Goal: Information Seeking & Learning: Compare options

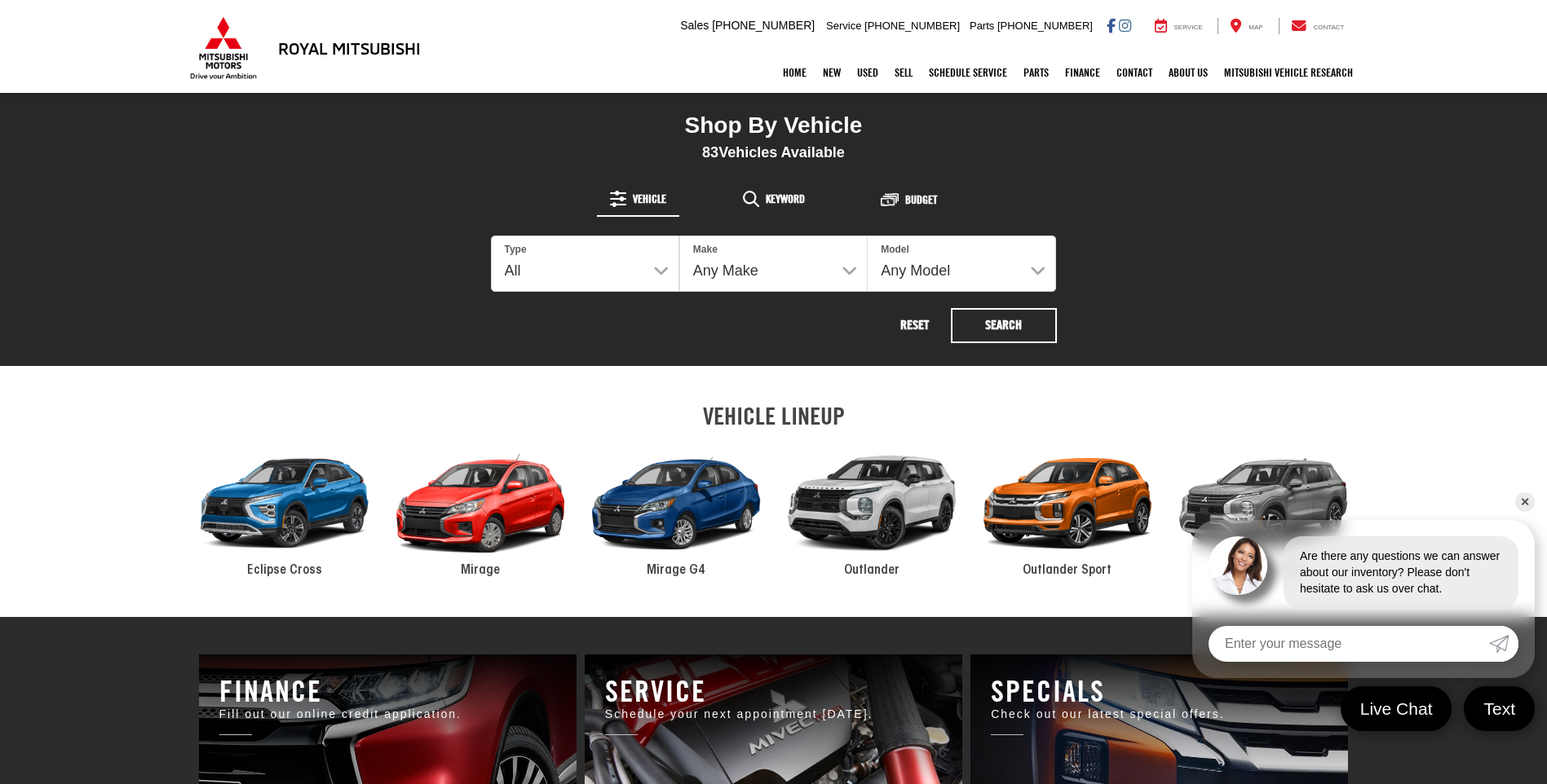
click at [493, 517] on div "2024 Mitsubishi Mirage" at bounding box center [480, 504] width 195 height 132
click at [1524, 505] on link "✕" at bounding box center [1524, 502] width 19 height 19
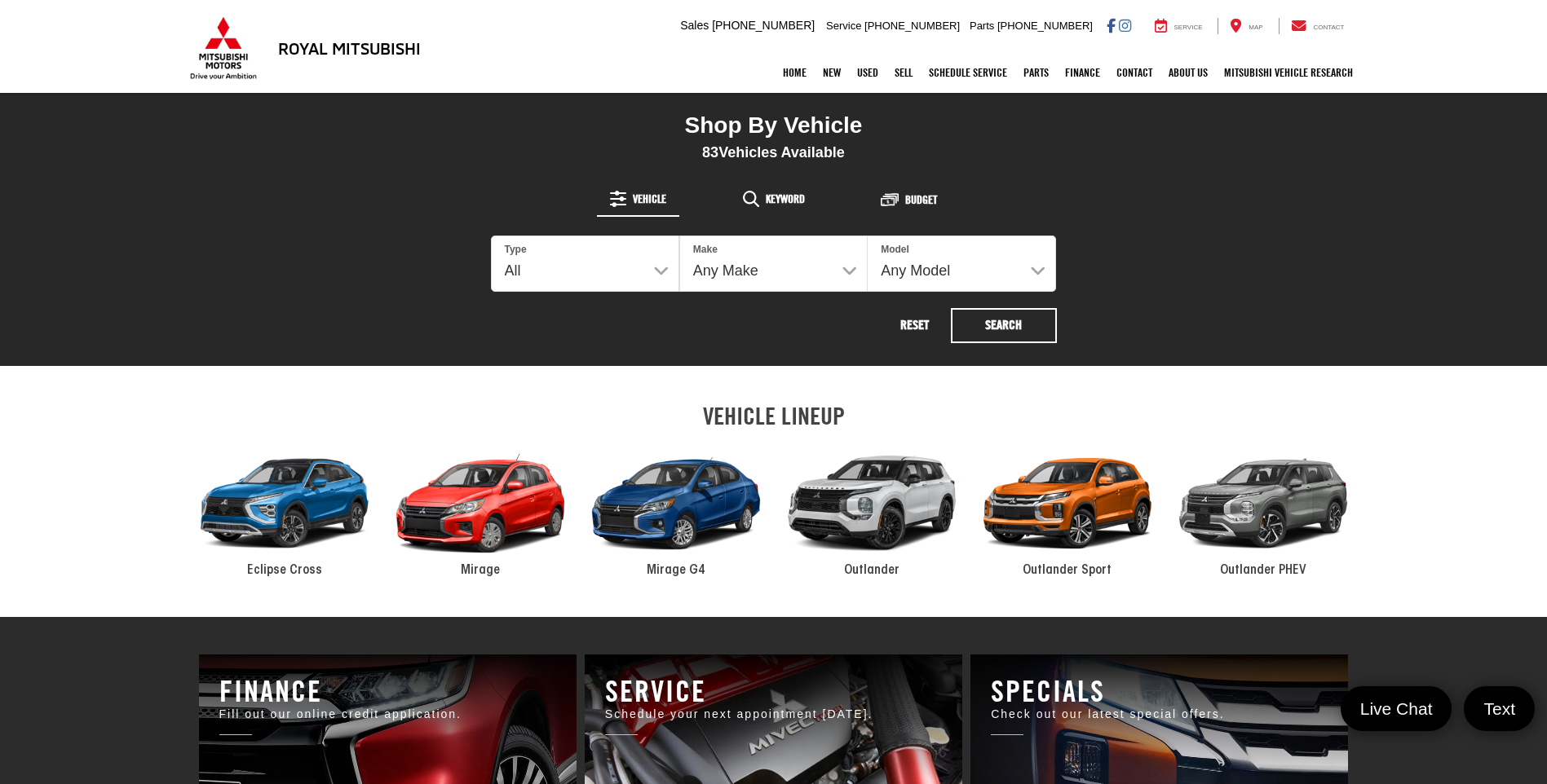
click at [478, 556] on div "2024 Mitsubishi Mirage" at bounding box center [480, 504] width 195 height 132
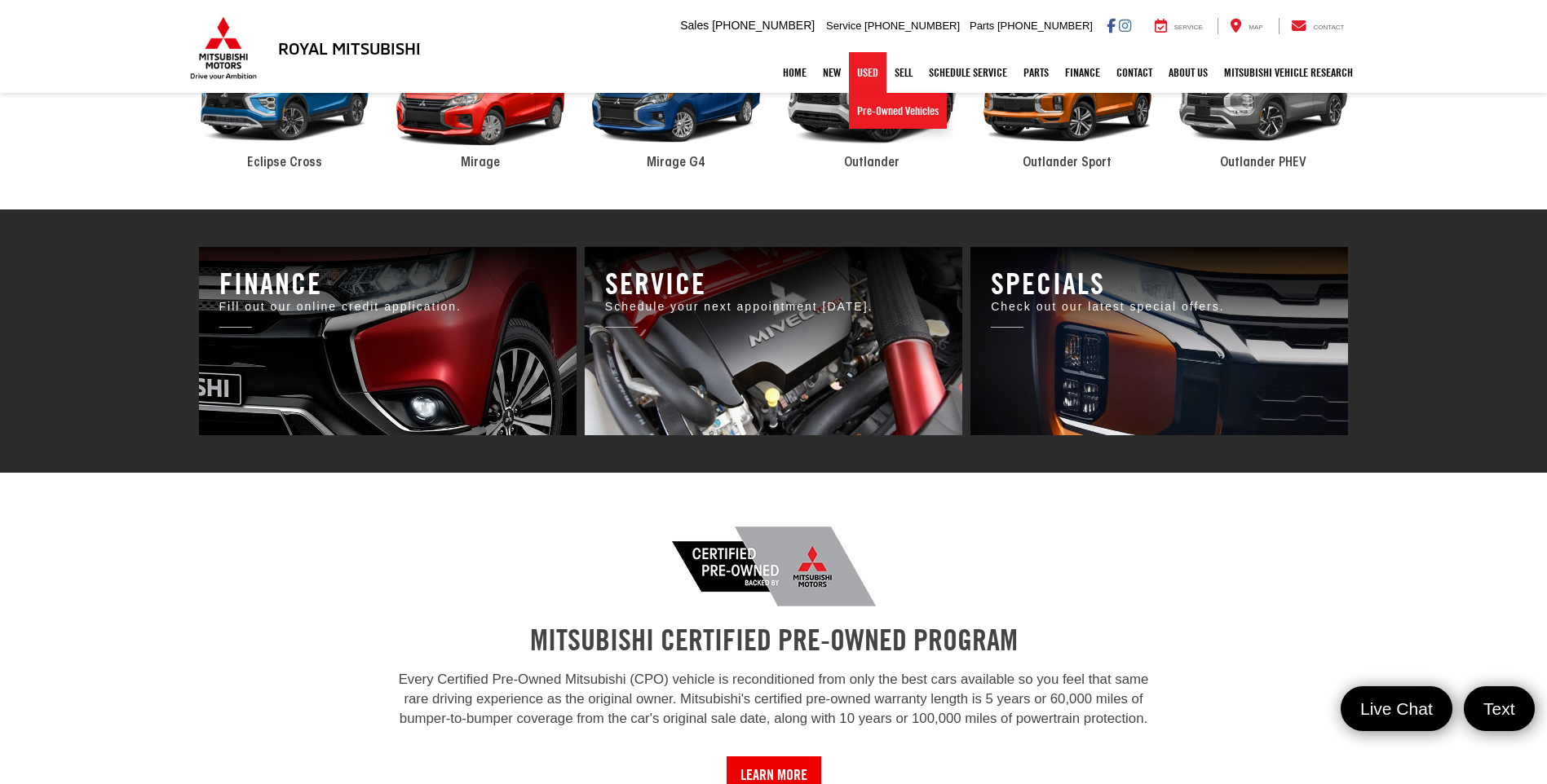
click at [856, 70] on link "Used" at bounding box center [867, 72] width 38 height 40
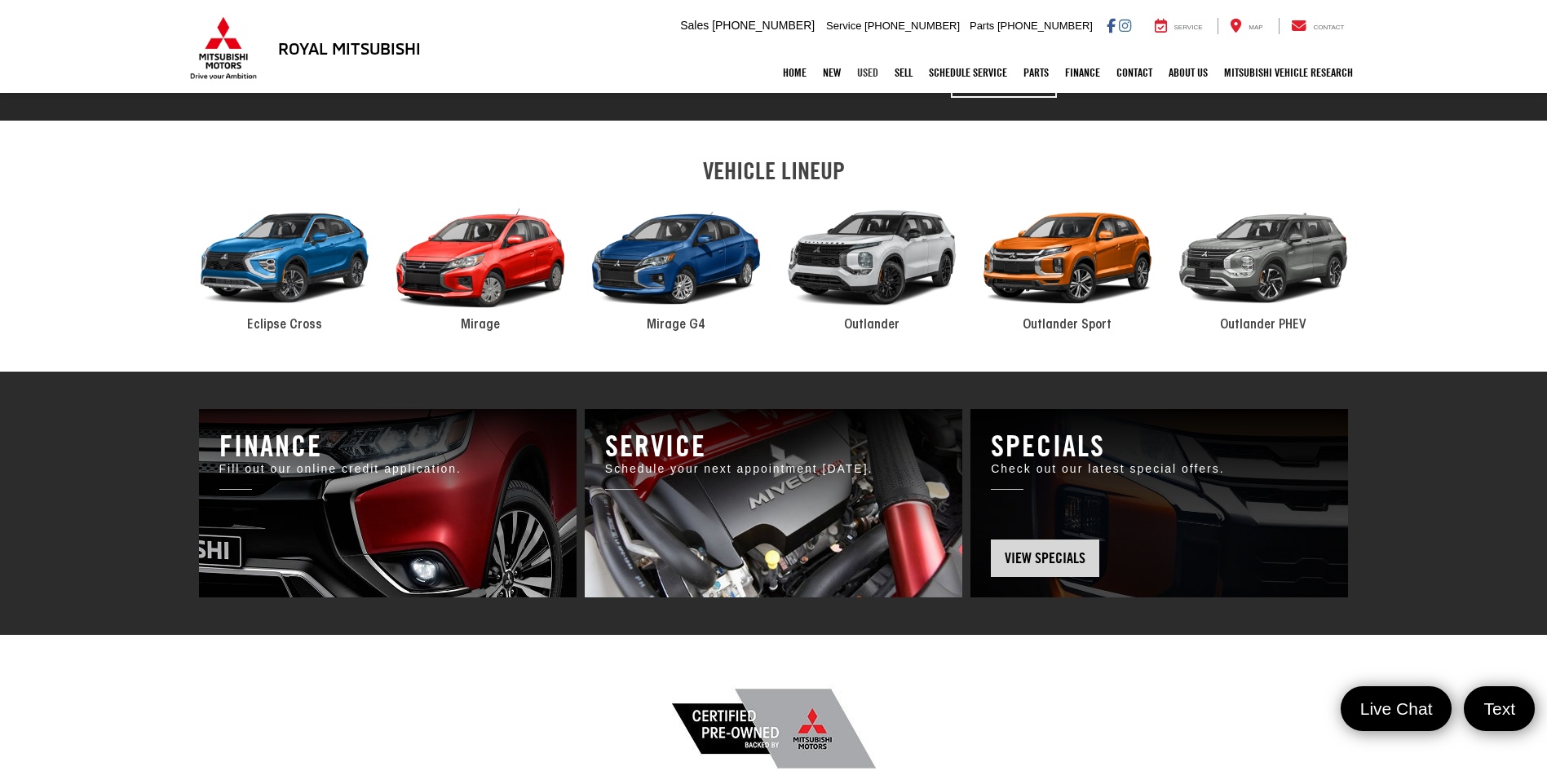
scroll to position [897, 0]
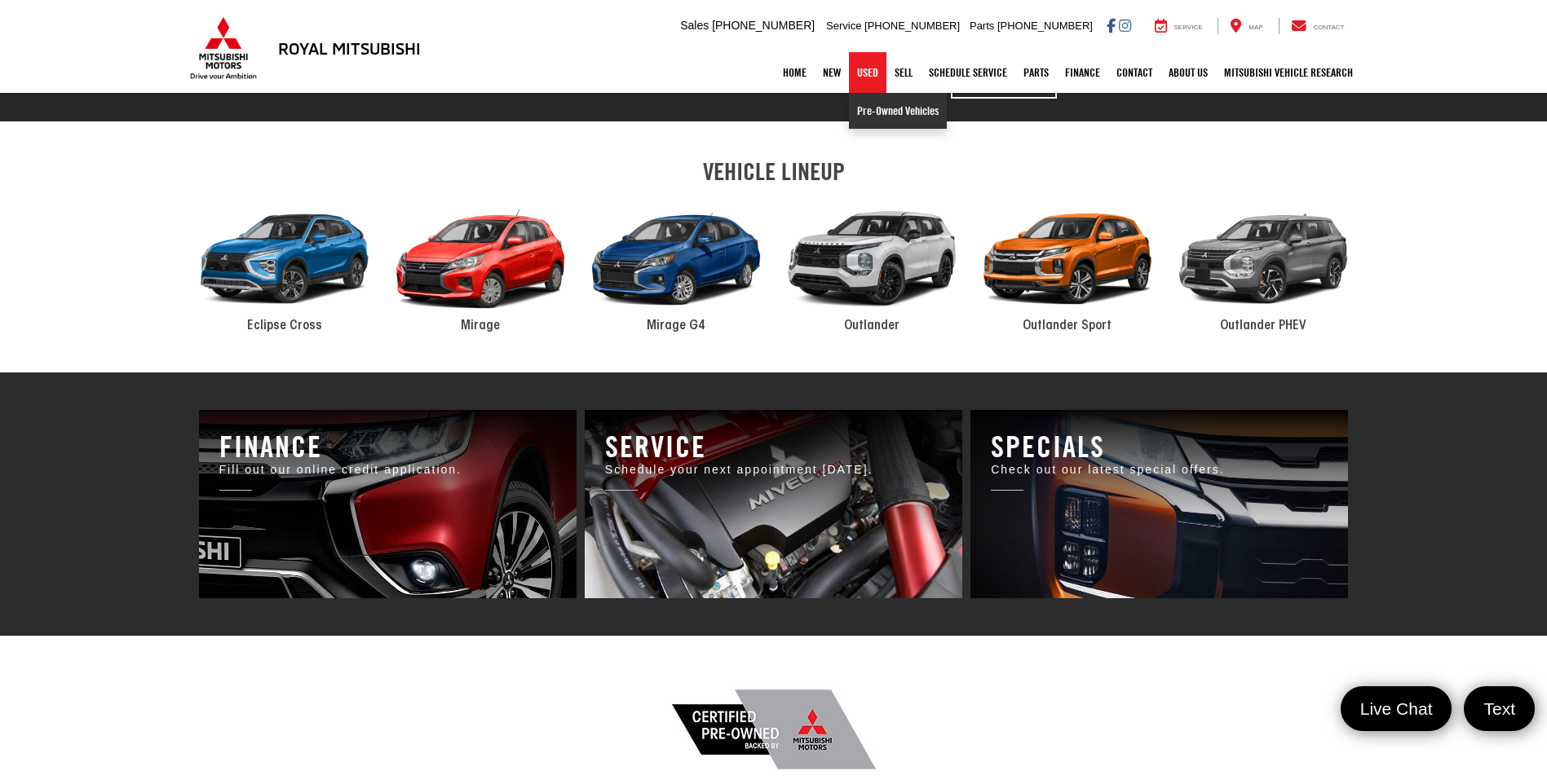
click at [867, 115] on link "Pre-Owned Vehicles" at bounding box center [898, 110] width 98 height 36
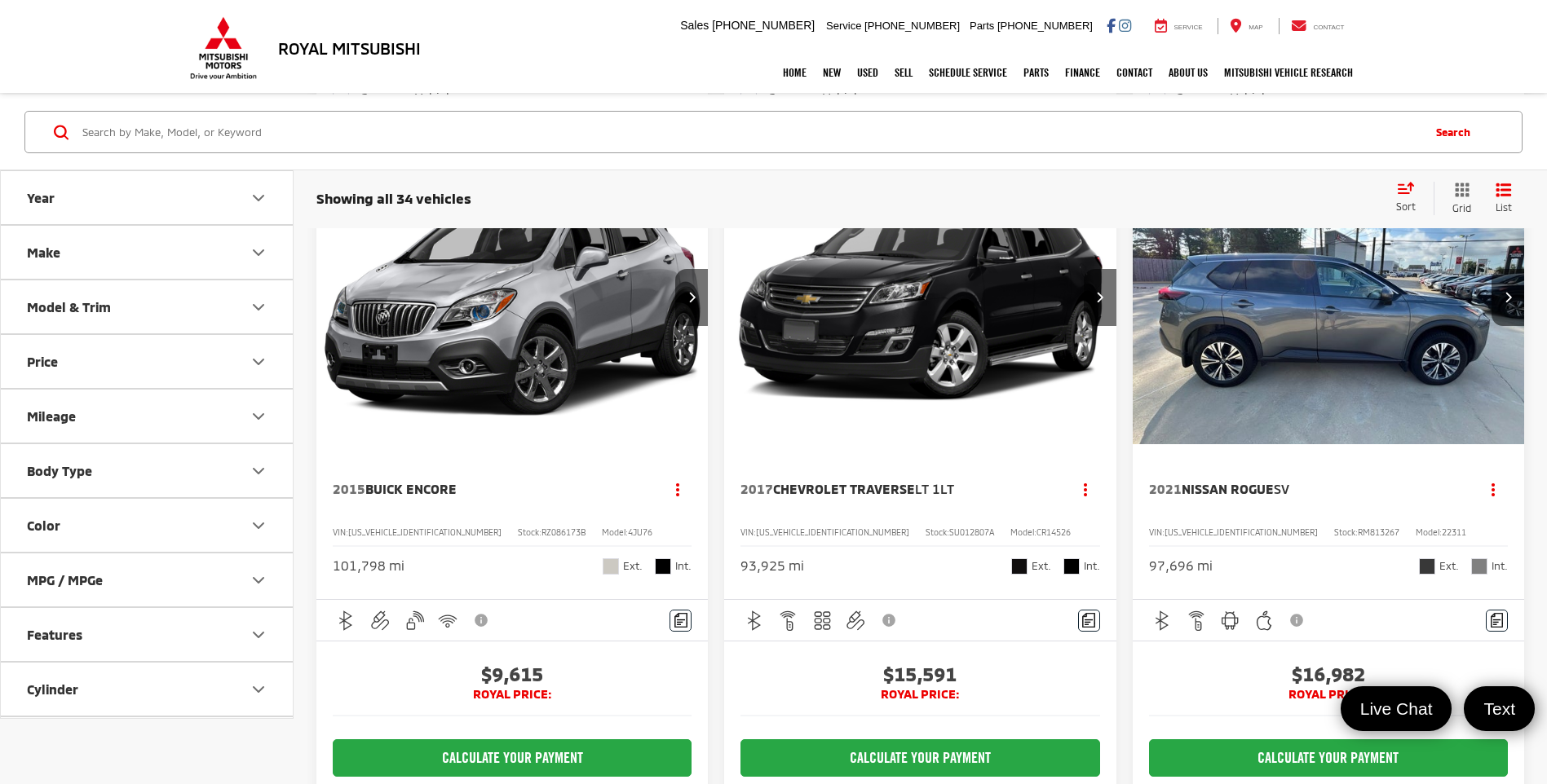
scroll to position [1875, 0]
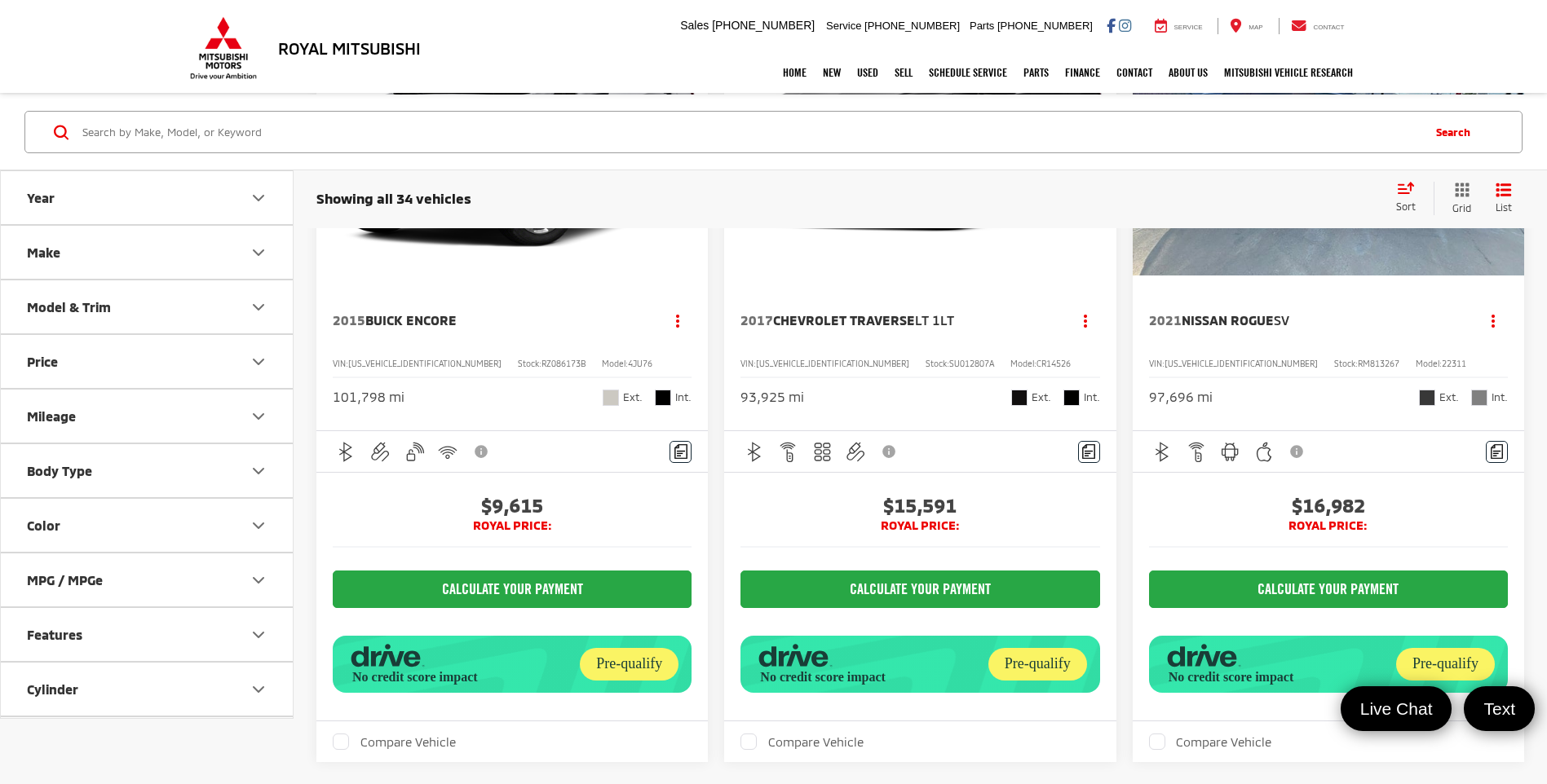
click at [239, 253] on button "Make" at bounding box center [147, 252] width 294 height 53
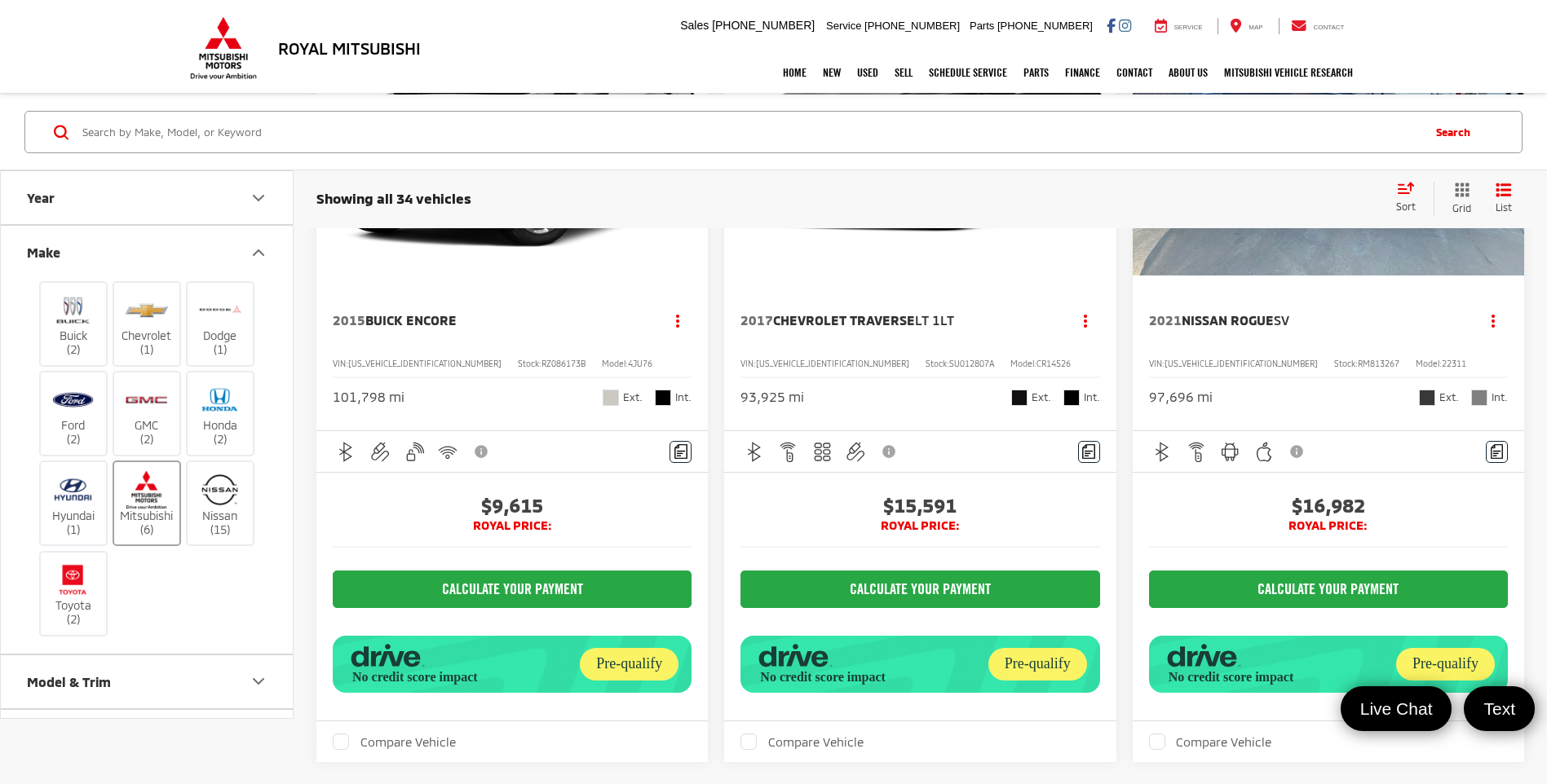
click at [143, 498] on img at bounding box center [146, 491] width 45 height 39
click at [0, 0] on input "Mitsubishi (6)" at bounding box center [0, 0] width 0 height 0
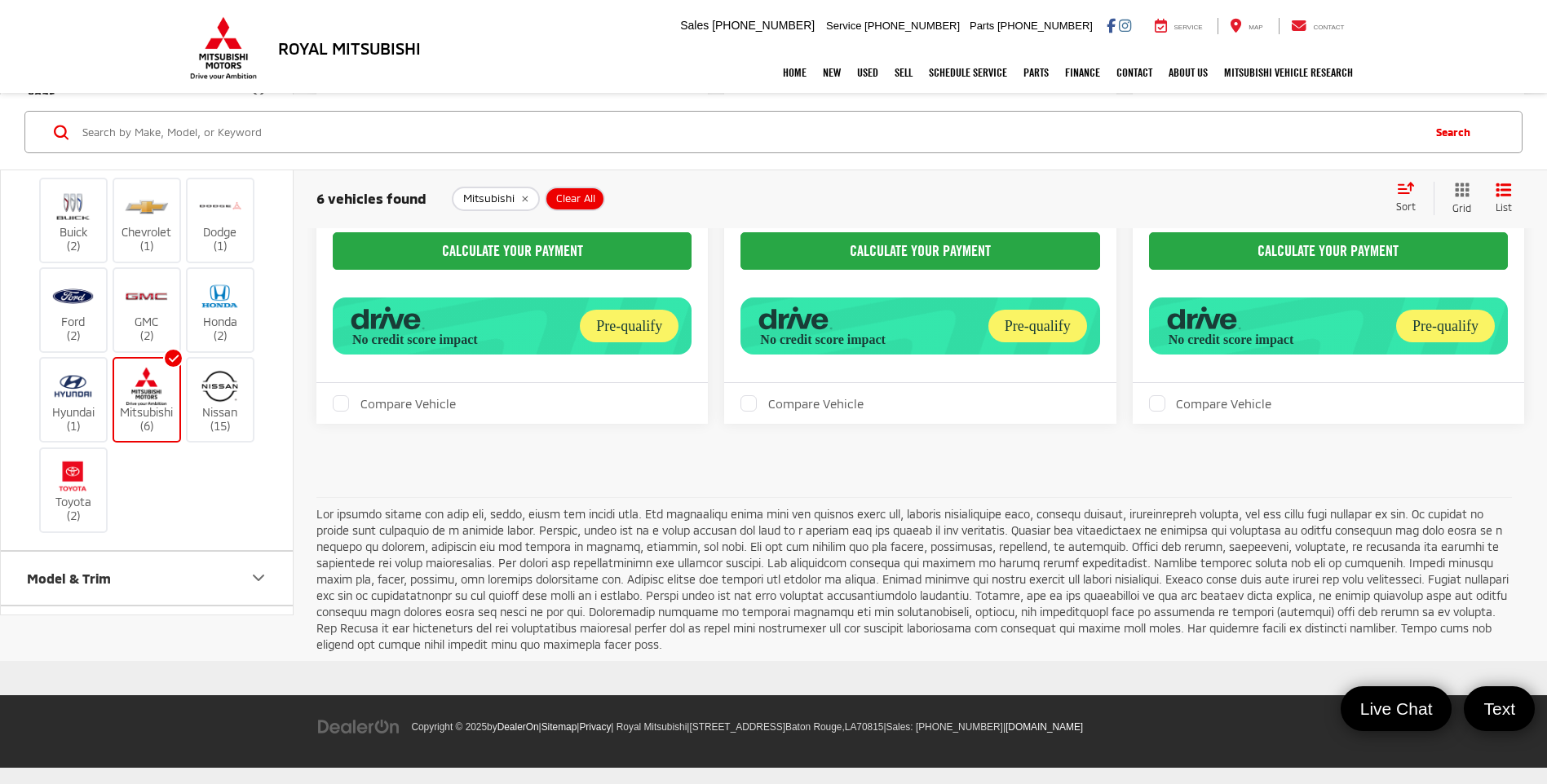
scroll to position [1523, 0]
